Goal: Information Seeking & Learning: Learn about a topic

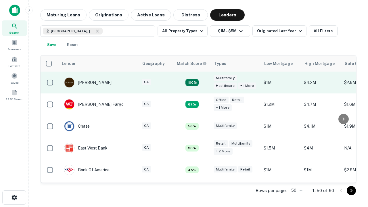
click at [204, 83] on td "100%" at bounding box center [191, 83] width 37 height 22
